Goal: Book appointment/travel/reservation

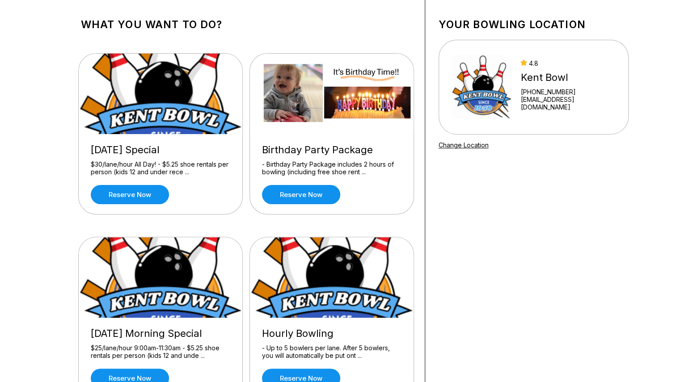
scroll to position [40, 0]
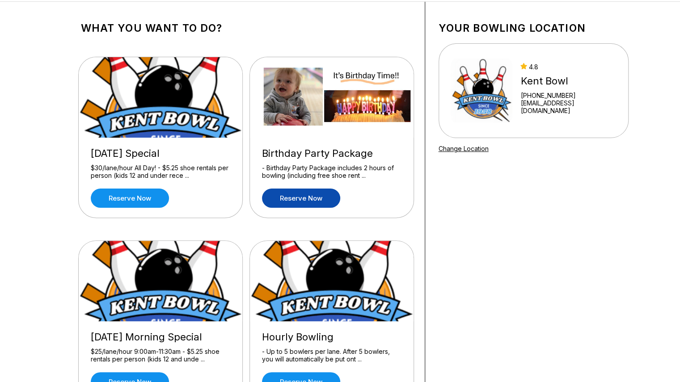
click at [295, 204] on link "Reserve now" at bounding box center [301, 198] width 78 height 19
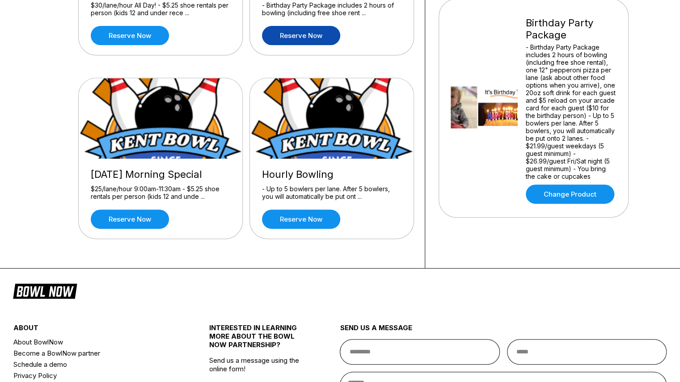
scroll to position [202, 0]
click at [278, 217] on link "Reserve now" at bounding box center [301, 219] width 78 height 19
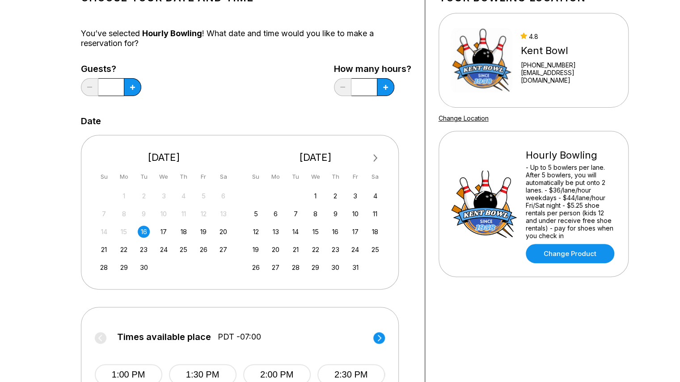
scroll to position [71, 0]
click at [104, 263] on div "28" at bounding box center [104, 267] width 12 height 12
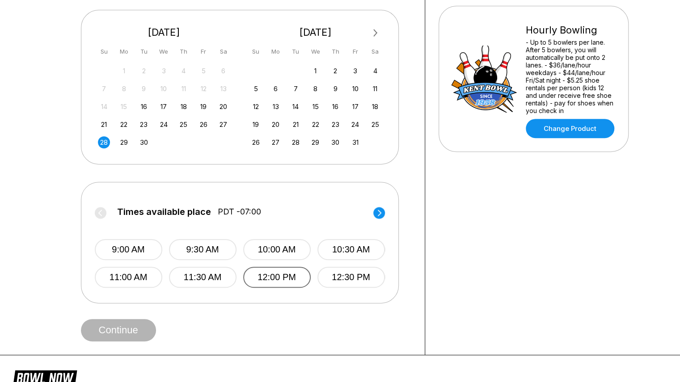
scroll to position [196, 0]
click at [379, 214] on circle at bounding box center [379, 212] width 12 height 12
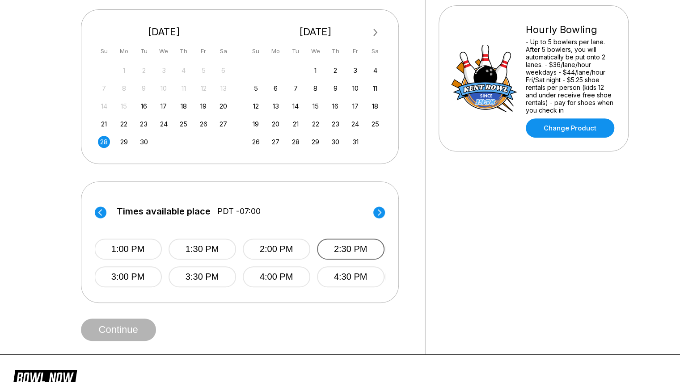
click at [338, 248] on button "2:30 PM" at bounding box center [350, 249] width 67 height 21
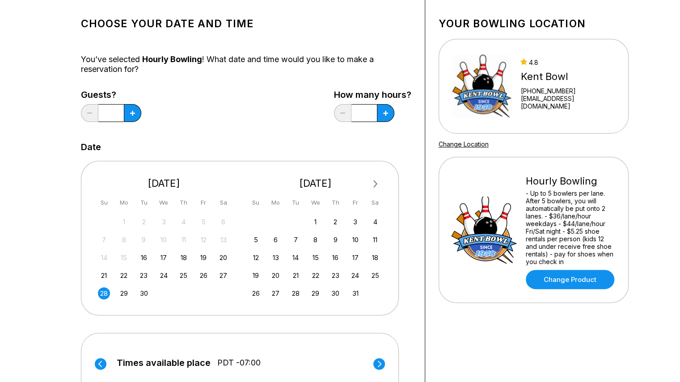
scroll to position [45, 0]
click at [386, 113] on icon at bounding box center [385, 112] width 5 height 5
type input "***"
click at [135, 114] on button at bounding box center [132, 113] width 17 height 18
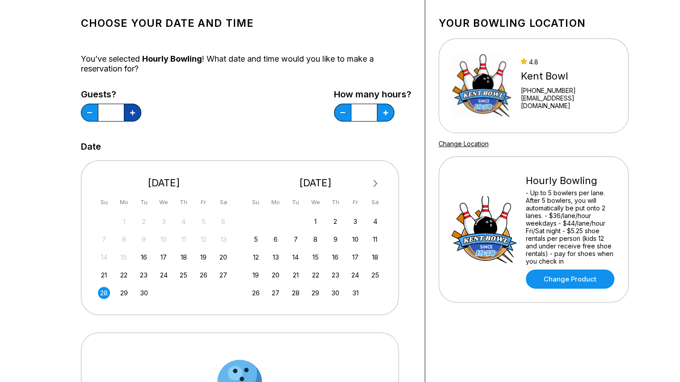
click at [135, 114] on button at bounding box center [132, 113] width 17 height 18
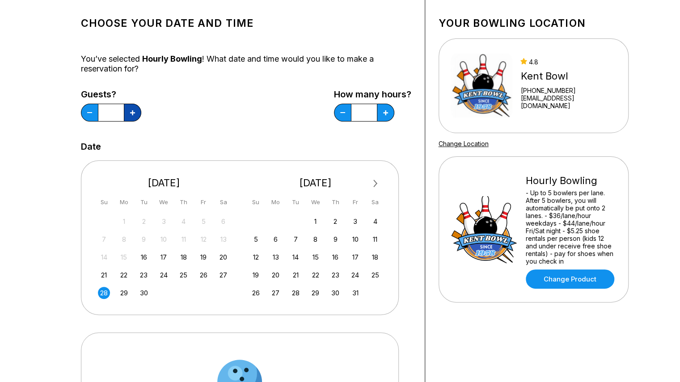
click at [135, 114] on button at bounding box center [132, 113] width 17 height 18
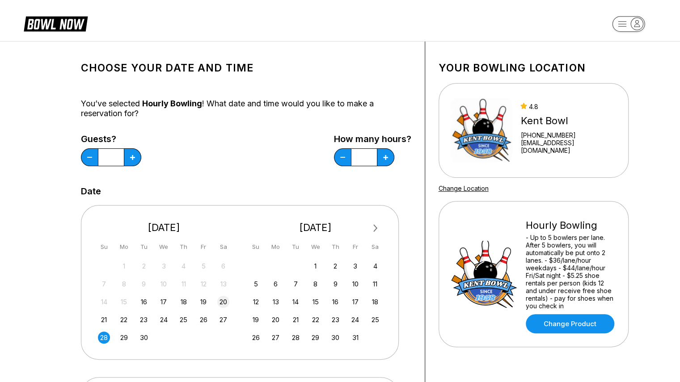
scroll to position [0, 0]
click at [85, 160] on button at bounding box center [89, 157] width 17 height 18
type input "**"
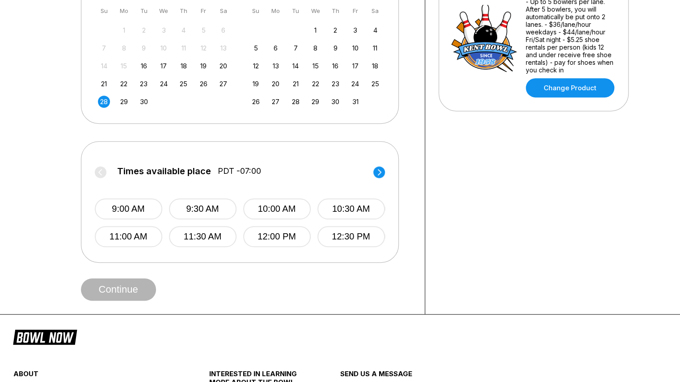
scroll to position [238, 0]
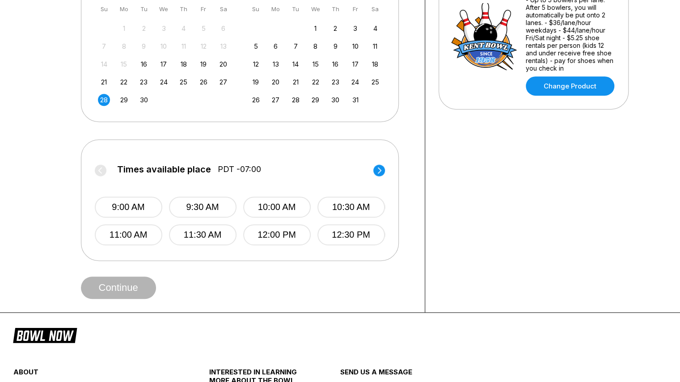
click at [379, 171] on icon at bounding box center [379, 170] width 4 height 6
click at [352, 204] on button "2:30 PM" at bounding box center [350, 207] width 67 height 21
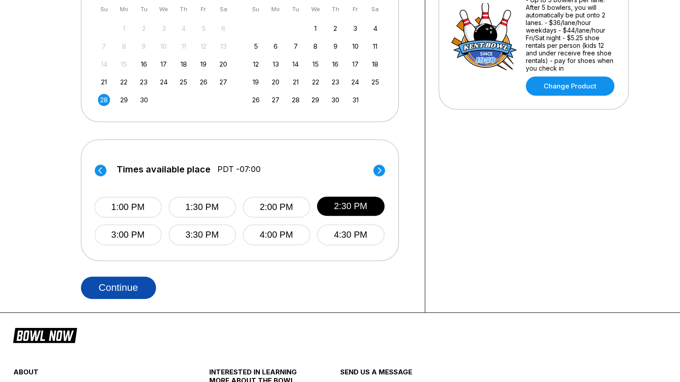
click at [130, 289] on button "Continue" at bounding box center [118, 288] width 75 height 22
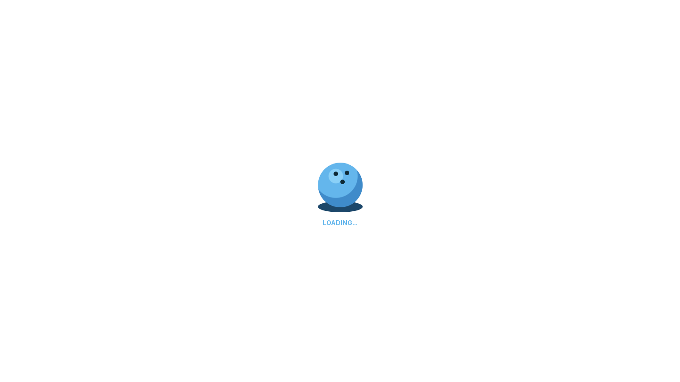
select select "**"
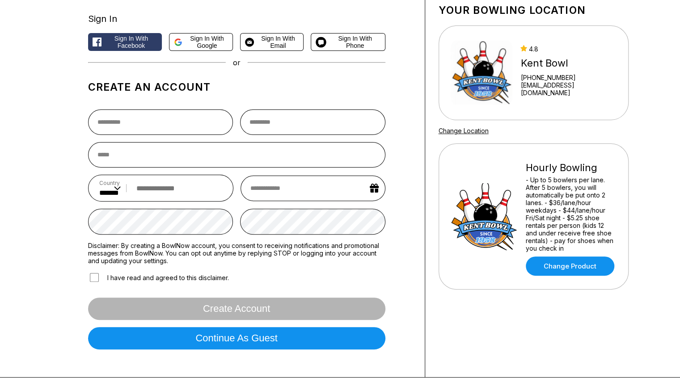
scroll to position [57, 0]
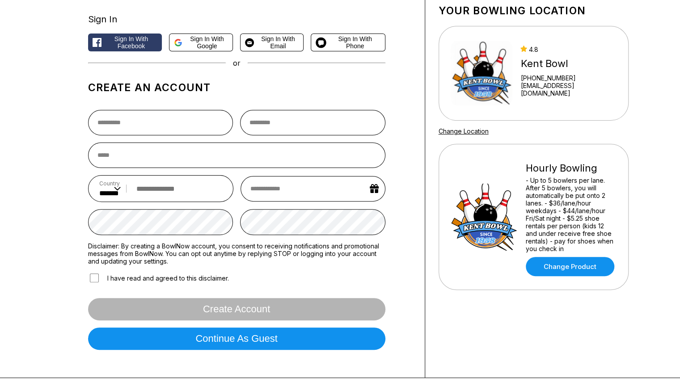
scroll to position [238, 0]
